Goal: Task Accomplishment & Management: Complete application form

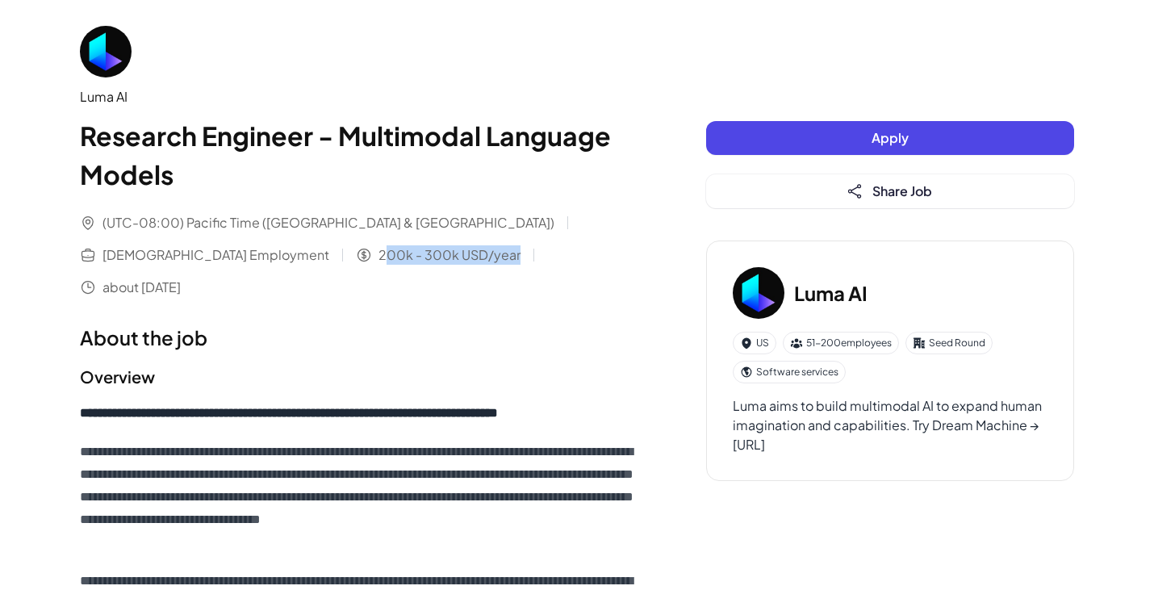
drag, startPoint x: 113, startPoint y: 258, endPoint x: 253, endPoint y: 257, distance: 139.6
click at [253, 257] on div "(UTC-08:00) Pacific Time ([GEOGRAPHIC_DATA] & [GEOGRAPHIC_DATA]) [DEMOGRAPHIC_D…" at bounding box center [361, 255] width 562 height 84
click at [281, 323] on h1 "About the job" at bounding box center [361, 337] width 562 height 29
click at [891, 138] on span "Apply" at bounding box center [889, 137] width 37 height 17
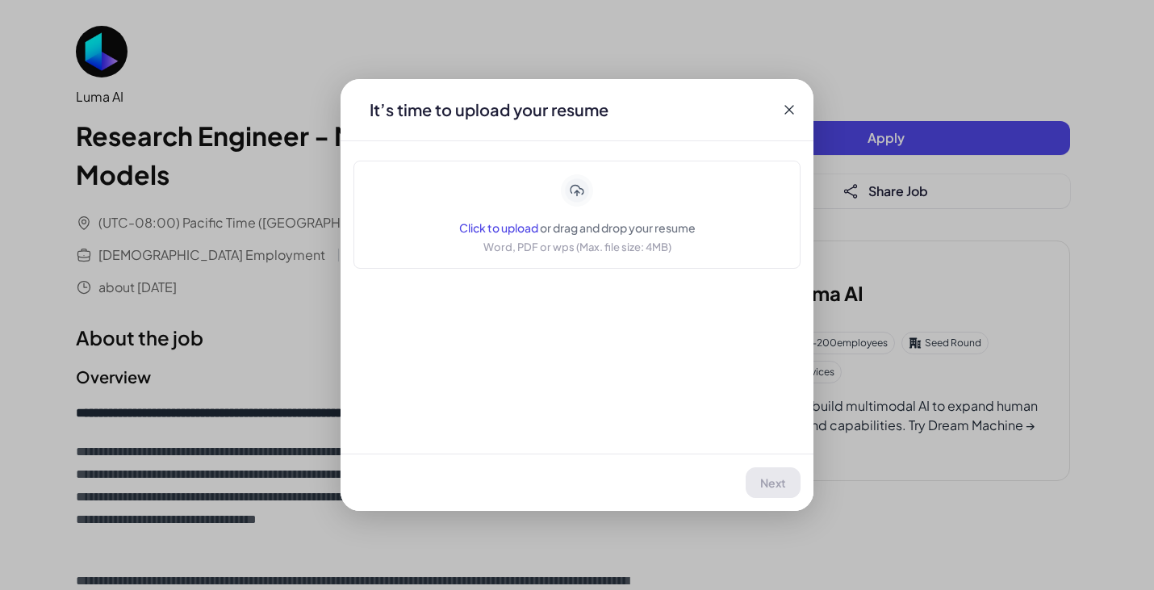
click at [501, 226] on span "Click to upload" at bounding box center [498, 227] width 79 height 15
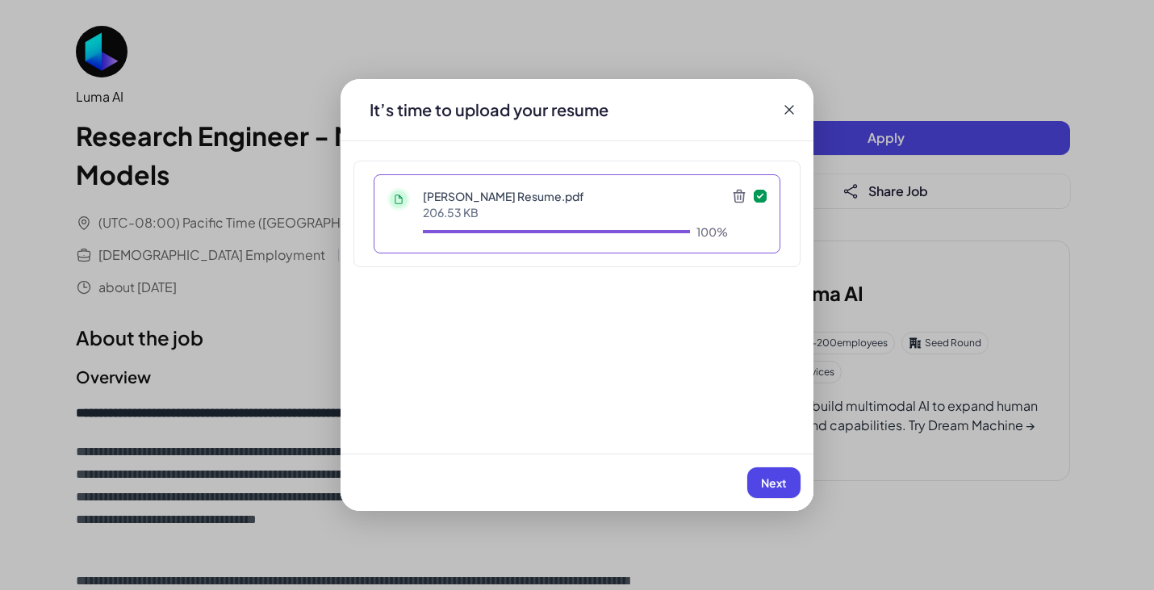
click at [770, 480] on span "Next" at bounding box center [774, 482] width 26 height 15
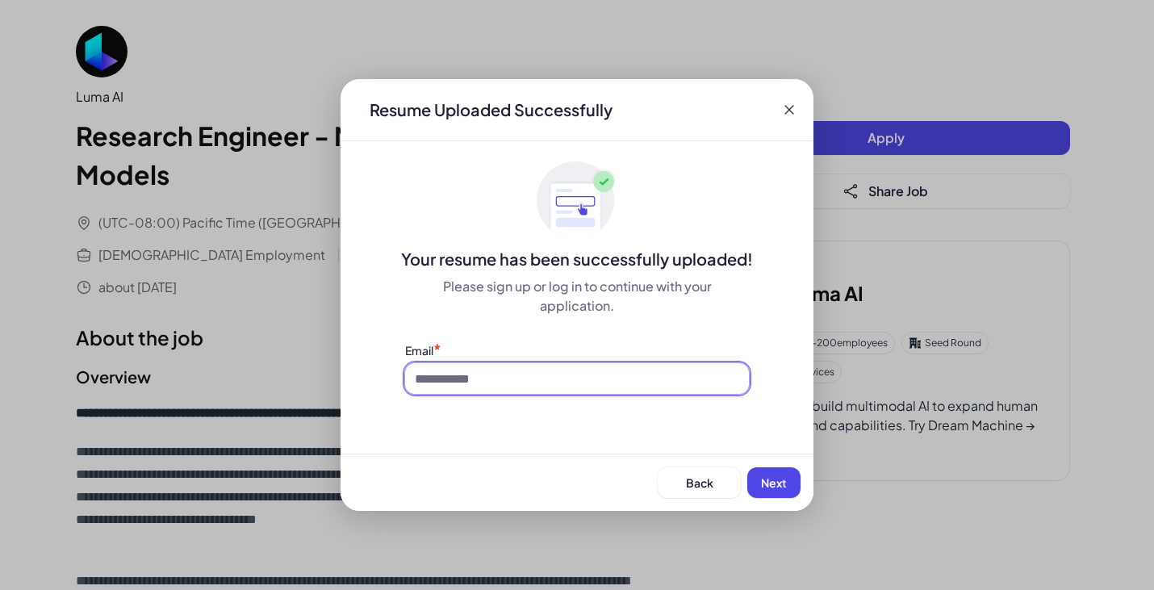
click at [481, 387] on input at bounding box center [577, 378] width 344 height 31
type input "**********"
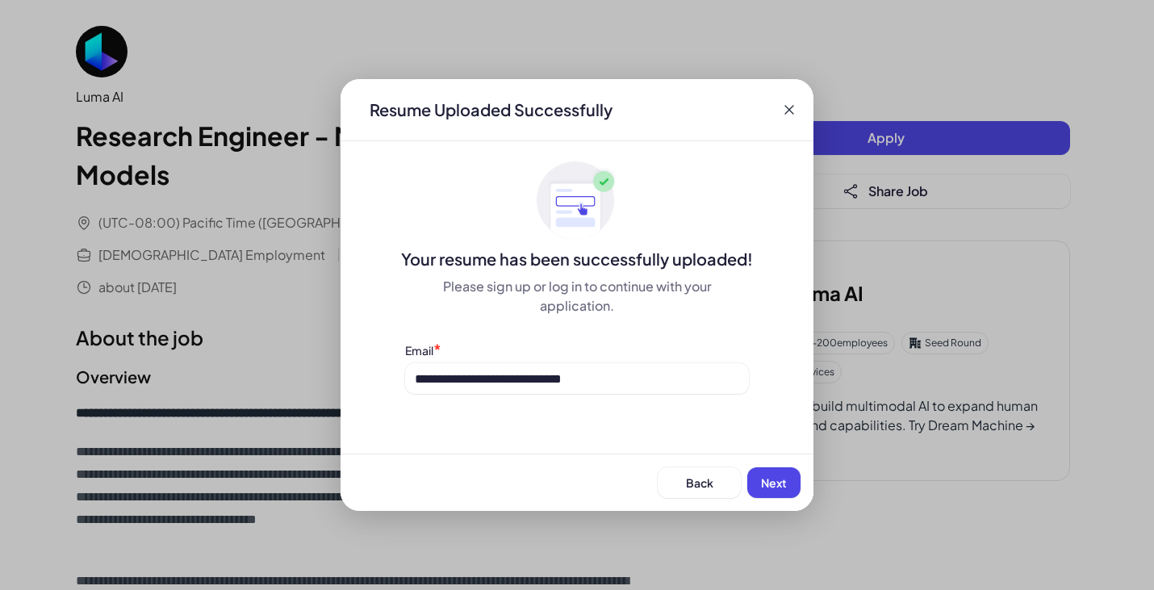
click at [787, 483] on button "Next" at bounding box center [773, 482] width 53 height 31
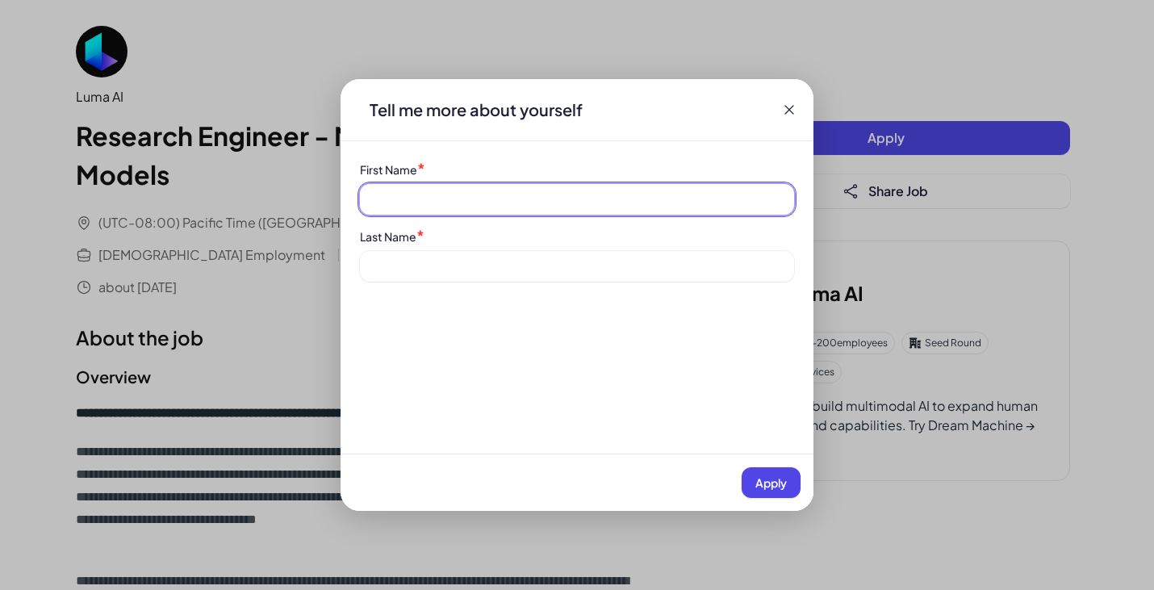
click at [418, 194] on input at bounding box center [577, 199] width 434 height 31
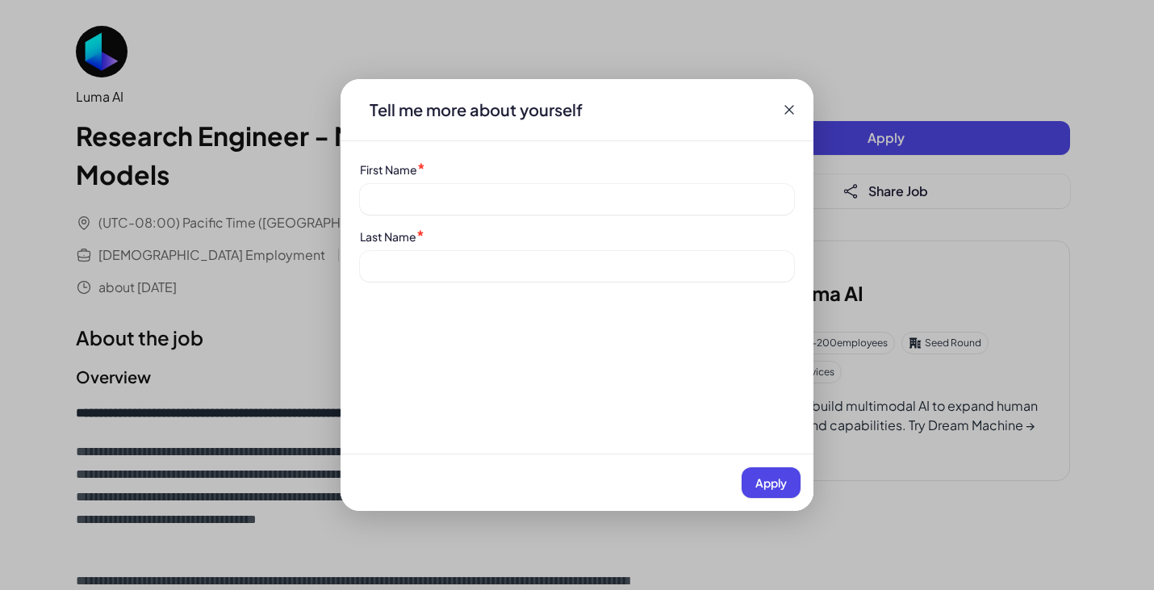
click at [431, 250] on div "Last Name *" at bounding box center [577, 255] width 434 height 54
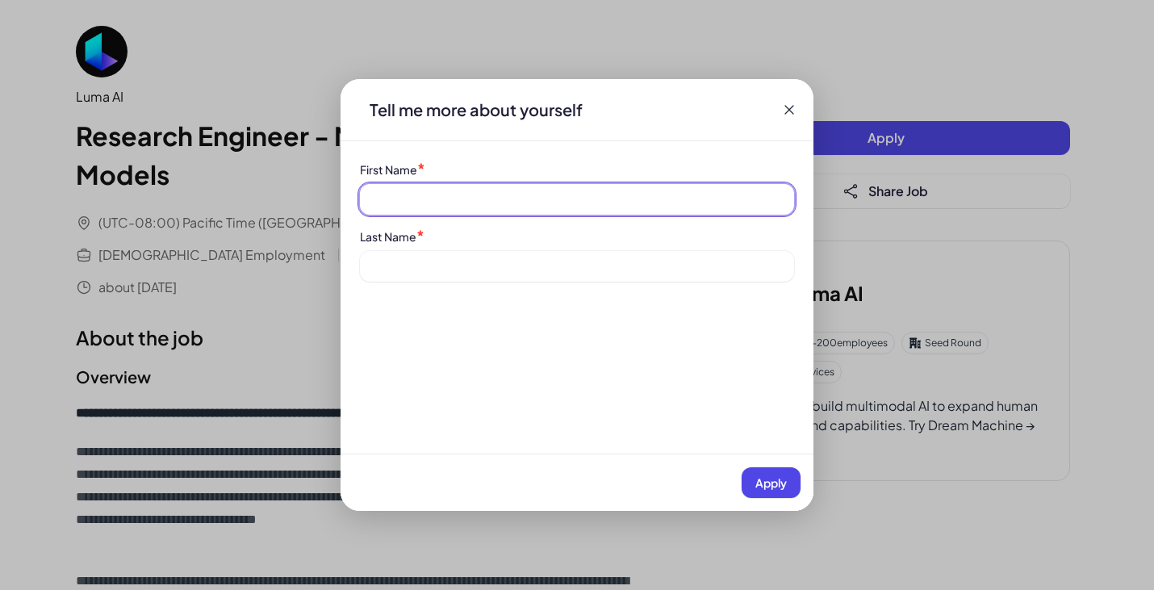
click at [436, 208] on input at bounding box center [577, 199] width 434 height 31
type input "*******"
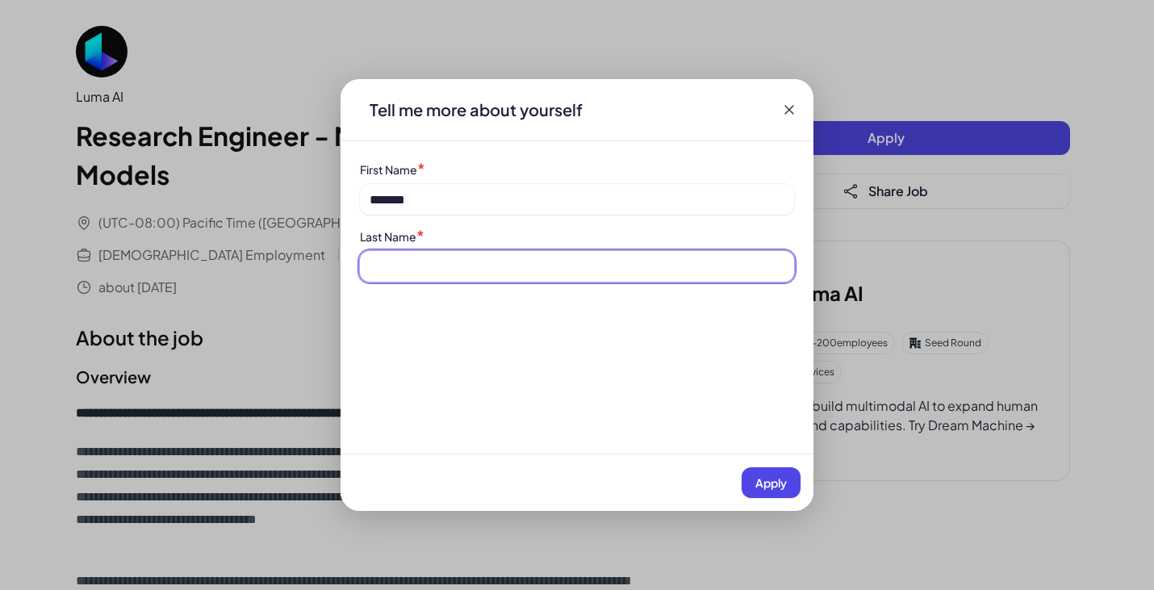
click at [446, 268] on input at bounding box center [577, 266] width 434 height 31
type input "**********"
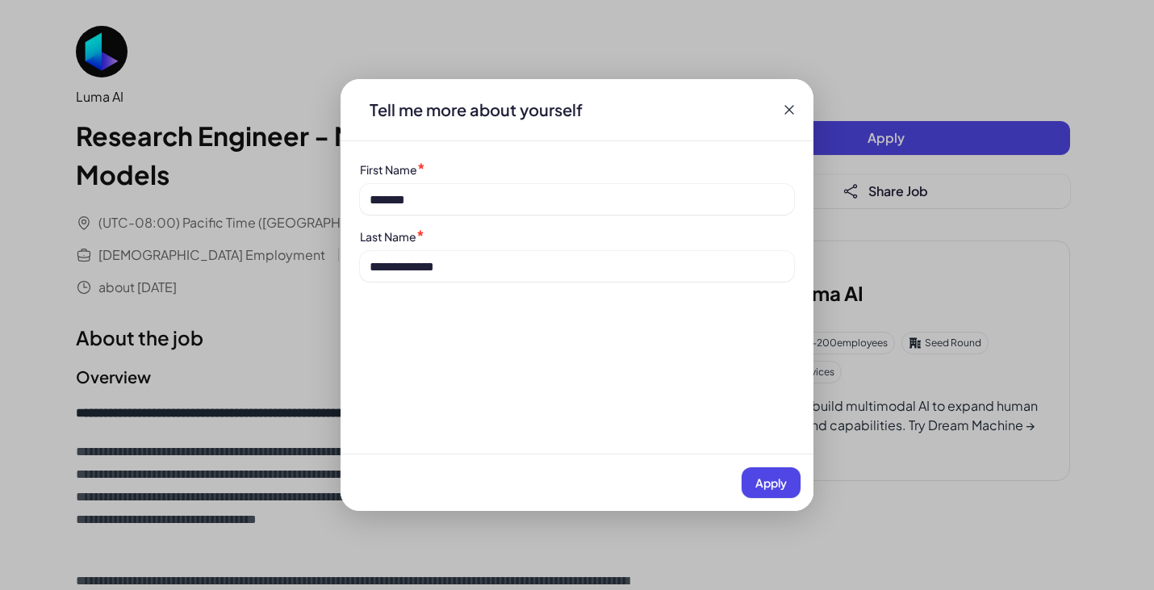
click at [774, 480] on span "Apply" at bounding box center [770, 482] width 31 height 15
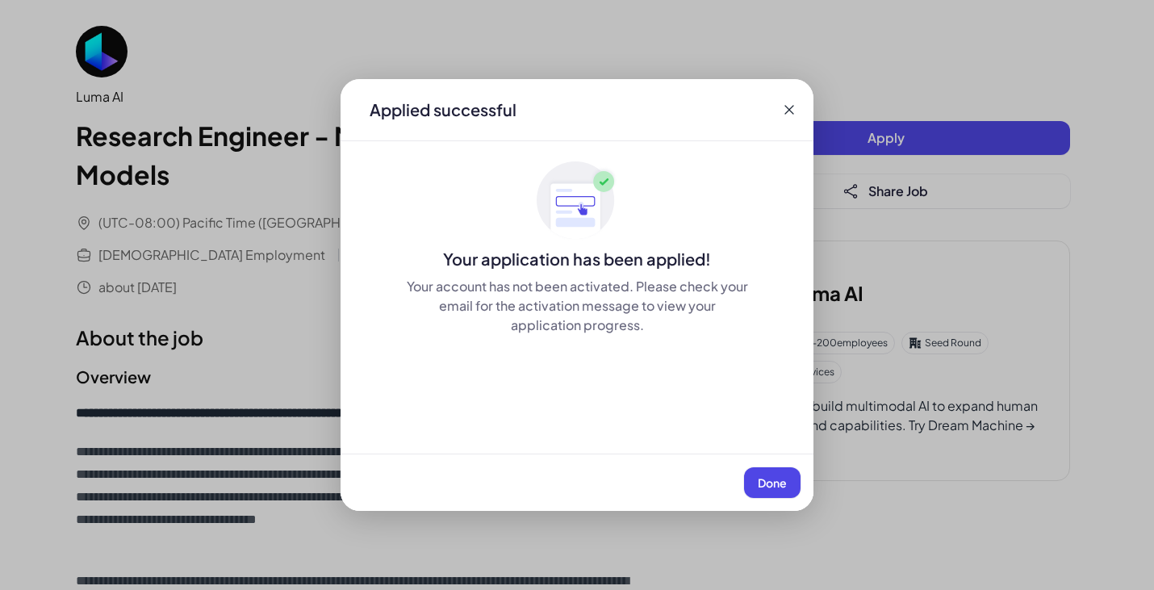
click at [767, 483] on span "Done" at bounding box center [772, 482] width 29 height 15
